Goal: Transaction & Acquisition: Purchase product/service

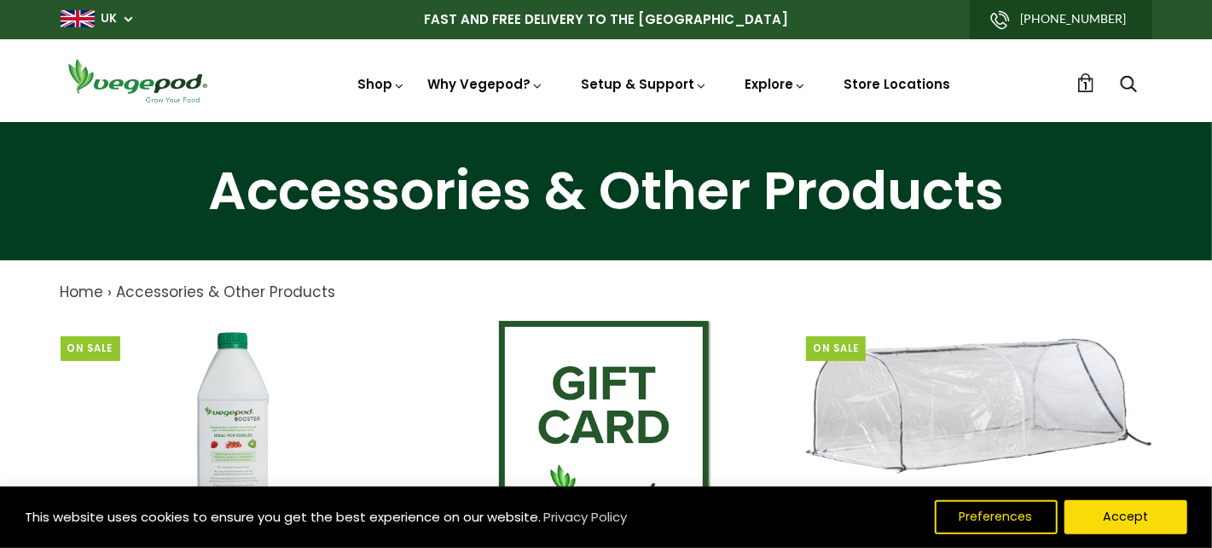
click at [624, 86] on link "1" at bounding box center [1085, 82] width 19 height 19
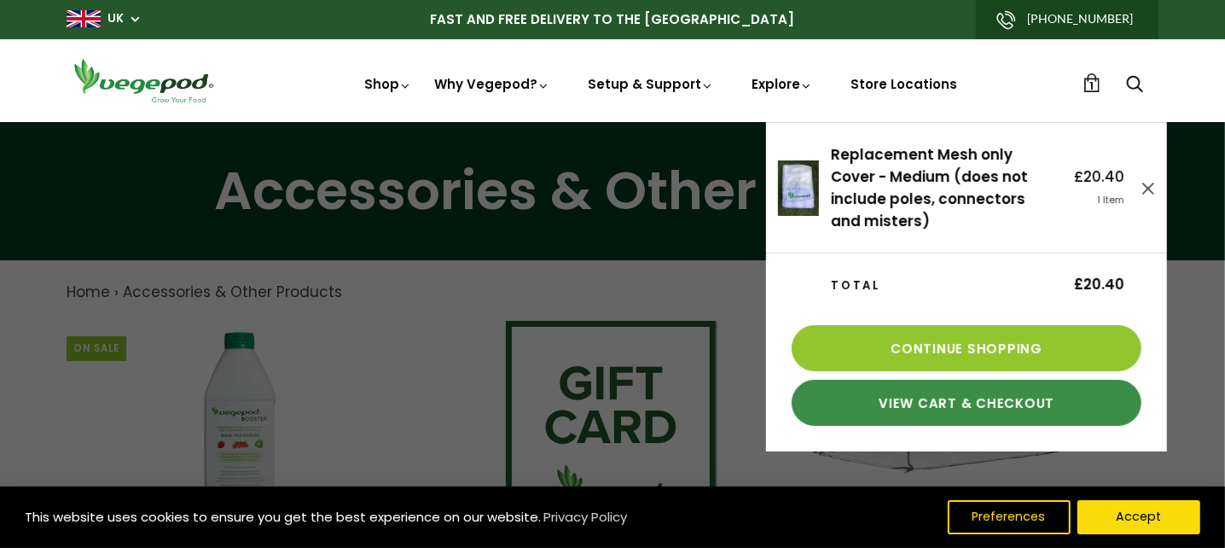
click at [624, 336] on link "View Cart & Checkout" at bounding box center [966, 403] width 350 height 46
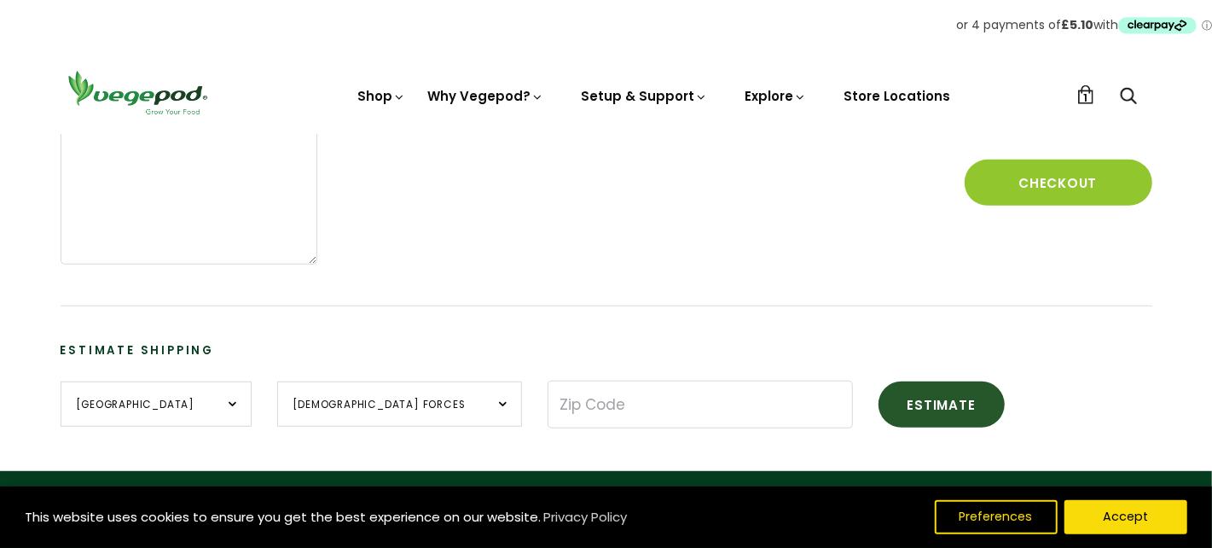
scroll to position [426, 0]
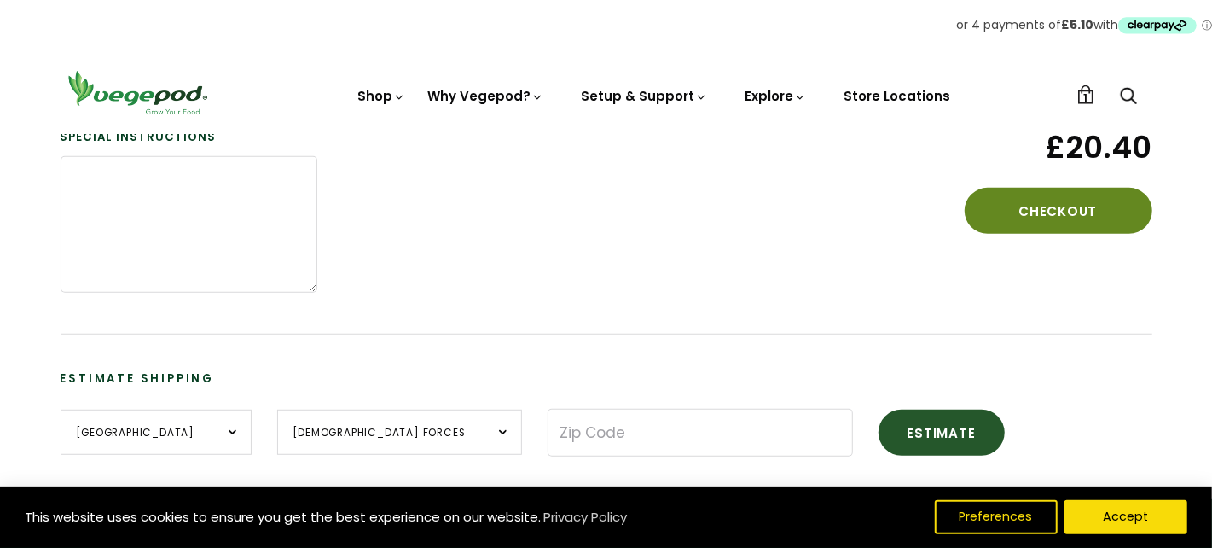
click at [1048, 205] on button "Checkout" at bounding box center [1059, 211] width 188 height 46
